Goal: Task Accomplishment & Management: Complete application form

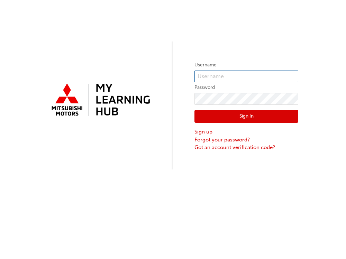
type input "N639CDONGOL"
click at [227, 116] on button "Sign In" at bounding box center [246, 116] width 104 height 13
type input "N639CDONGOL"
click at [251, 118] on button "Sign In" at bounding box center [246, 116] width 104 height 13
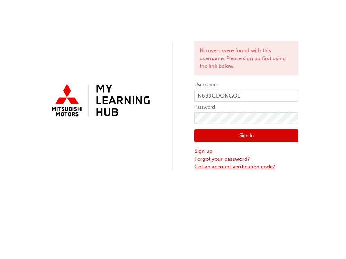
click at [225, 168] on link "Got an account verification code?" at bounding box center [246, 167] width 104 height 8
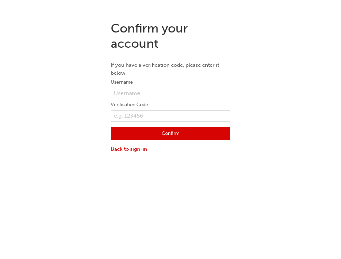
click at [163, 95] on input "text" at bounding box center [170, 94] width 119 height 12
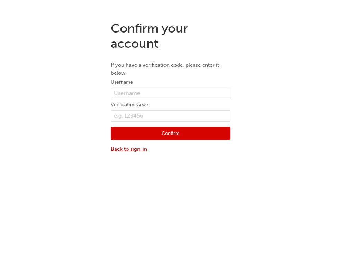
click at [131, 148] on link "Back to sign-in" at bounding box center [170, 149] width 119 height 8
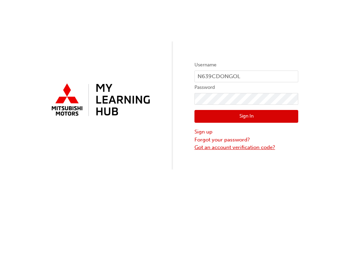
click at [245, 147] on link "Got an account verification code?" at bounding box center [246, 148] width 104 height 8
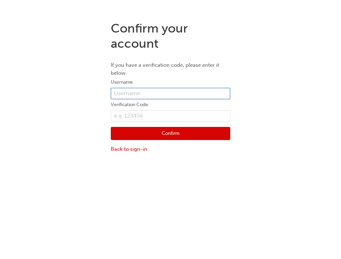
click at [156, 95] on input "text" at bounding box center [170, 94] width 119 height 12
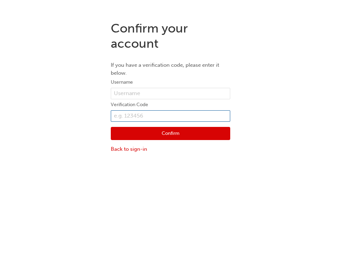
click at [149, 115] on input "text" at bounding box center [170, 116] width 119 height 12
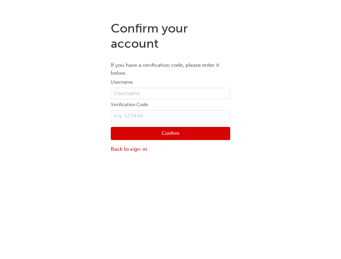
click at [174, 133] on button "Confirm" at bounding box center [170, 133] width 119 height 13
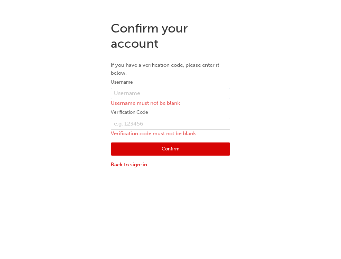
click at [146, 94] on input "text" at bounding box center [170, 94] width 119 height 12
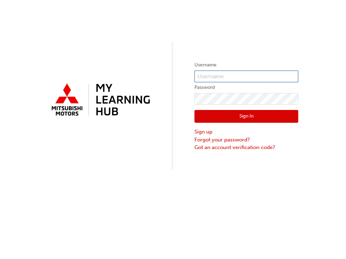
type input "N639CDONGOL"
click at [232, 118] on button "Sign In" at bounding box center [246, 116] width 104 height 13
type input "N639CDONGOL"
drag, startPoint x: 243, startPoint y: 75, endPoint x: 182, endPoint y: 79, distance: 61.4
click at [182, 79] on div "Username N639CDONGOL Password Sign In Sign up Forgot your password? Got an acco…" at bounding box center [173, 84] width 346 height 169
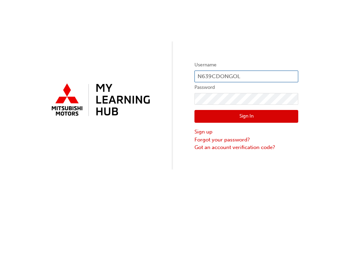
click at [243, 76] on input "N639CDONGOL" at bounding box center [246, 77] width 104 height 12
drag, startPoint x: 243, startPoint y: 76, endPoint x: 165, endPoint y: 82, distance: 78.4
click at [165, 82] on div "Username N639CDONGOL Password Sign In Sign up Forgot your password? Got an acco…" at bounding box center [173, 84] width 346 height 169
click at [210, 145] on link "Got an account verification code?" at bounding box center [246, 148] width 104 height 8
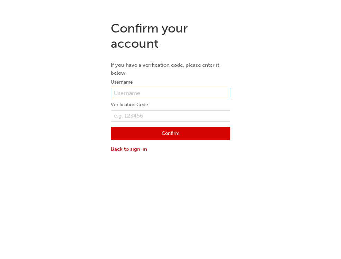
click at [154, 93] on input "text" at bounding box center [170, 94] width 119 height 12
paste input "N639CDONGOL"
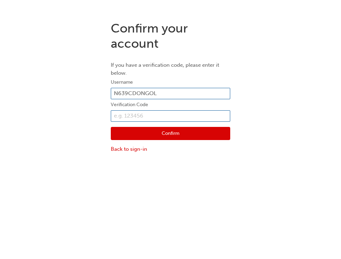
type input "N639CDONGOL"
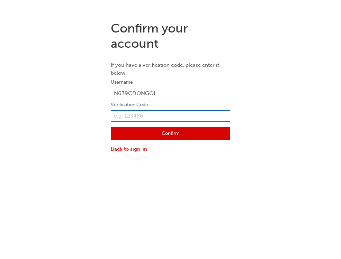
click at [157, 116] on input "text" at bounding box center [170, 116] width 119 height 12
type input "290706"
click button "Confirm" at bounding box center [170, 133] width 119 height 13
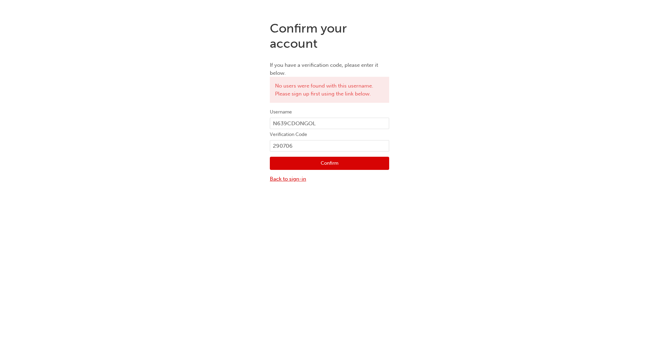
click at [283, 178] on link "Back to sign-in" at bounding box center [329, 179] width 119 height 8
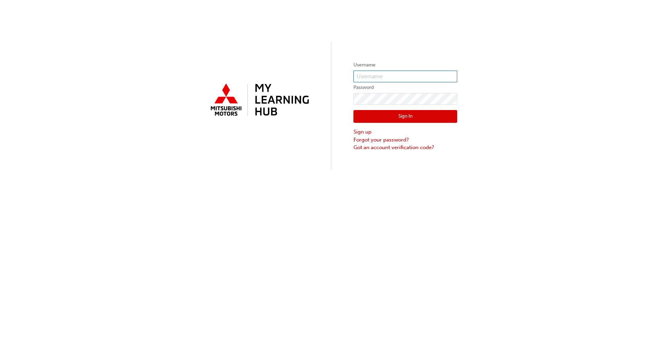
type input "N639CDONGOL"
click at [340, 132] on link "Sign up" at bounding box center [405, 132] width 104 height 8
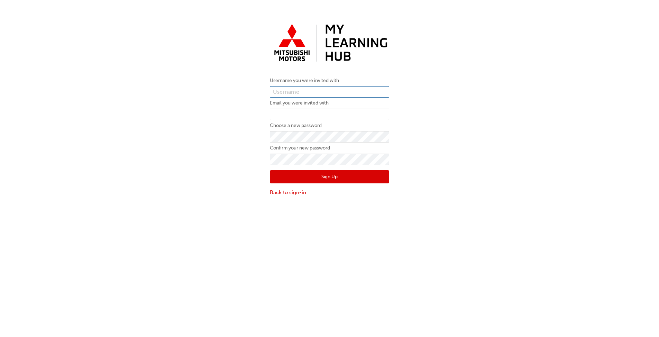
click at [311, 92] on input "text" at bounding box center [329, 92] width 119 height 12
click at [298, 95] on input "text" at bounding box center [329, 92] width 119 height 12
click at [299, 120] on input "email" at bounding box center [329, 115] width 119 height 12
drag, startPoint x: 306, startPoint y: 116, endPoint x: 309, endPoint y: 108, distance: 8.7
click at [306, 116] on input "email" at bounding box center [329, 115] width 119 height 12
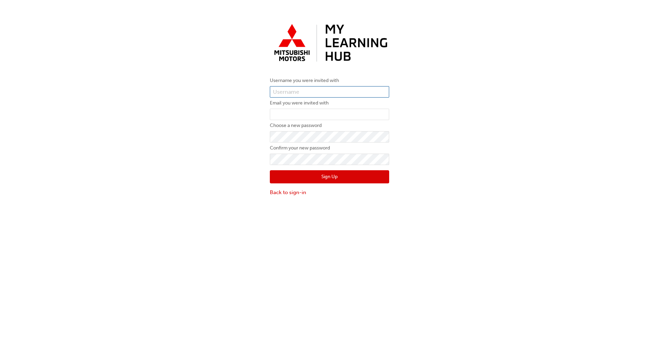
click at [309, 86] on input "text" at bounding box center [329, 92] width 119 height 12
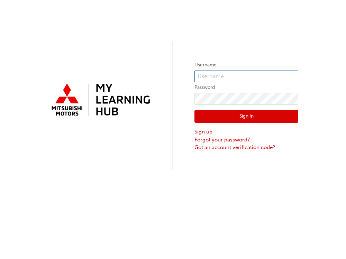
type input "N639CDONGOL"
click at [237, 114] on button "Sign In" at bounding box center [246, 116] width 104 height 13
type input "N639CDONGOL"
click at [240, 118] on button "Sign In" at bounding box center [246, 116] width 104 height 13
type input "N639CDONGOL"
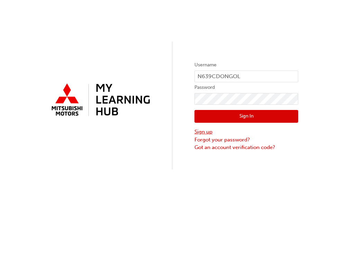
click at [208, 132] on link "Sign up" at bounding box center [246, 132] width 104 height 8
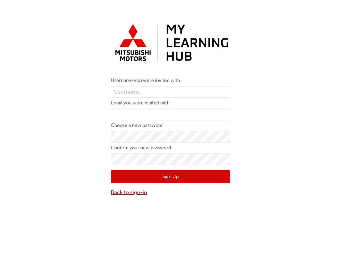
click at [119, 192] on link "Back to sign-in" at bounding box center [170, 192] width 119 height 8
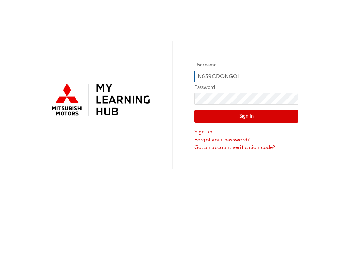
click at [245, 71] on input "N639CDONGOL" at bounding box center [246, 77] width 104 height 12
drag, startPoint x: 246, startPoint y: 76, endPoint x: 140, endPoint y: 85, distance: 106.2
click at [140, 85] on div "Username N639CDONGOL Password Sign In Sign up Forgot your password? Got an acco…" at bounding box center [173, 84] width 346 height 169
paste input "0005964018"
type input "0005964018"
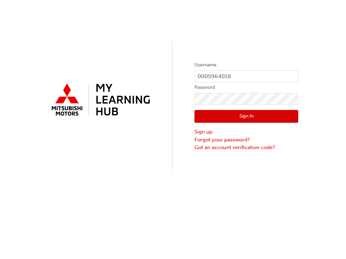
click at [219, 118] on button "Sign In" at bounding box center [246, 116] width 104 height 13
type input "N639CDONGOL"
click at [239, 76] on input "N639CDONGOL" at bounding box center [246, 77] width 104 height 12
type input "N639CDONGOL"
click at [220, 139] on link "Forgot your password?" at bounding box center [246, 140] width 104 height 8
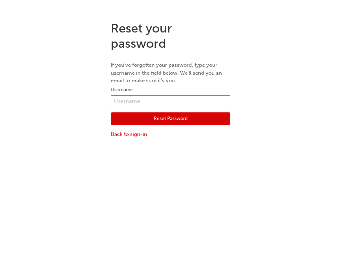
click at [163, 99] on input "text" at bounding box center [170, 101] width 119 height 12
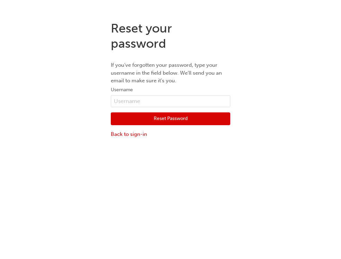
click at [96, 178] on div "Reset your password If you've forgotten your password, type your username in th…" at bounding box center [170, 145] width 341 height 259
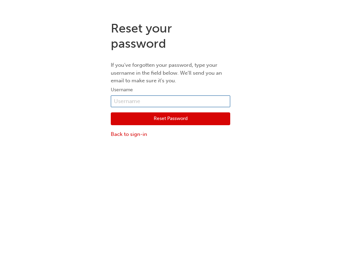
click at [144, 98] on input "text" at bounding box center [170, 101] width 119 height 12
click at [124, 103] on input "text" at bounding box center [170, 101] width 119 height 12
paste input "0005964018"
type input "0005964018"
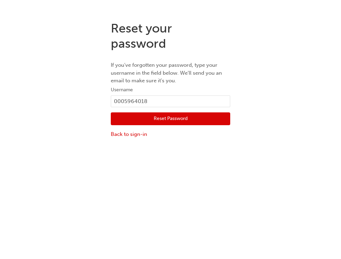
click at [132, 124] on button "Reset Password" at bounding box center [170, 118] width 119 height 13
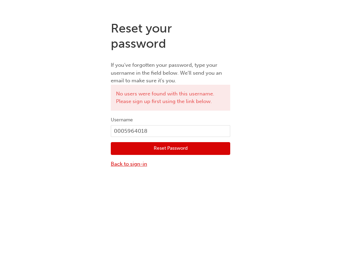
click at [127, 163] on link "Back to sign-in" at bounding box center [170, 164] width 119 height 8
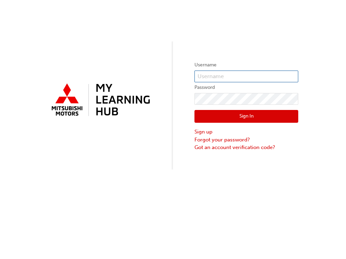
type input "N639CDONGOL"
click at [253, 111] on button "Sign In" at bounding box center [246, 116] width 104 height 13
type input "N639CDONGOL"
click at [228, 118] on button "Sign In" at bounding box center [246, 116] width 104 height 13
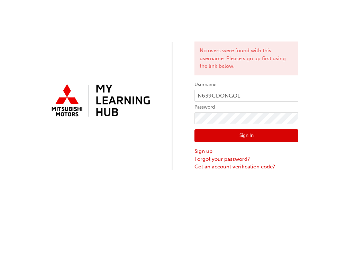
click at [226, 136] on button "Sign In" at bounding box center [246, 135] width 104 height 13
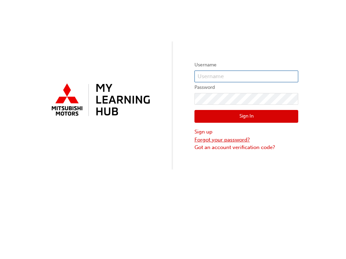
type input "N639CDONGOL"
click at [205, 140] on link "Forgot your password?" at bounding box center [246, 140] width 104 height 8
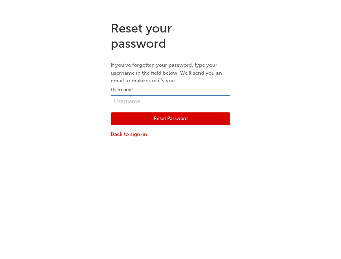
click at [145, 101] on input "text" at bounding box center [170, 101] width 119 height 12
paste input "0005964018"
type input "0005964018"
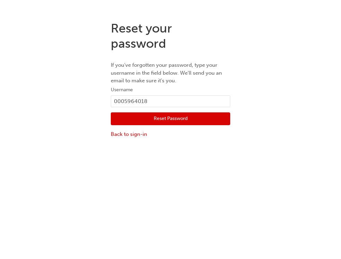
click at [176, 120] on button "Reset Password" at bounding box center [170, 118] width 119 height 13
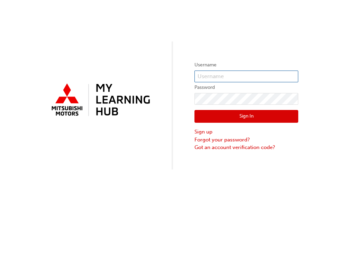
type input "N639CDONGOL"
click at [259, 114] on button "Sign In" at bounding box center [246, 116] width 104 height 13
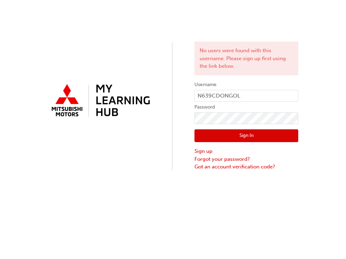
click at [239, 135] on button "Sign In" at bounding box center [246, 135] width 104 height 13
drag, startPoint x: 251, startPoint y: 96, endPoint x: 149, endPoint y: 95, distance: 101.7
click at [149, 95] on div "No users were found with this username. Please sign up first using the link bel…" at bounding box center [173, 85] width 346 height 171
paste input "text"
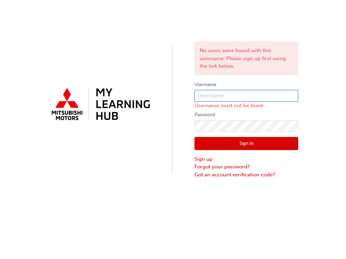
click at [248, 91] on input "text" at bounding box center [246, 96] width 104 height 12
click at [209, 98] on input "text" at bounding box center [246, 96] width 104 height 12
paste input "0005964018"
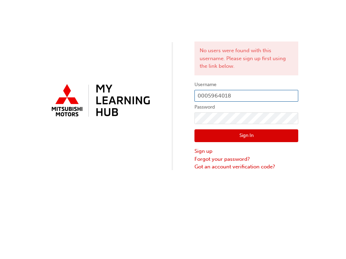
type input "0005964018"
click at [220, 135] on button "Sign In" at bounding box center [246, 135] width 104 height 13
